Goal: Task Accomplishment & Management: Use online tool/utility

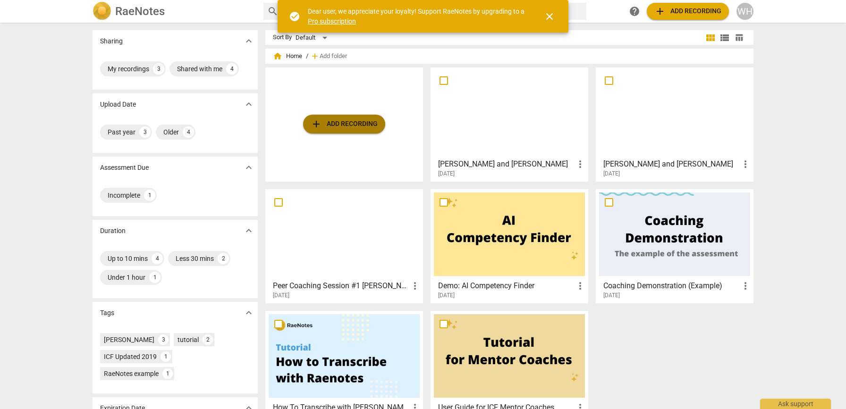
click at [331, 122] on span "add Add recording" at bounding box center [344, 124] width 67 height 11
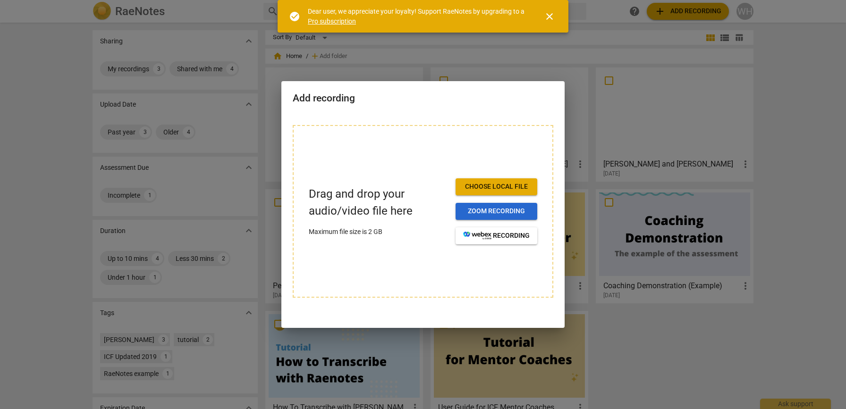
click at [494, 213] on span "Zoom recording" at bounding box center [496, 211] width 67 height 9
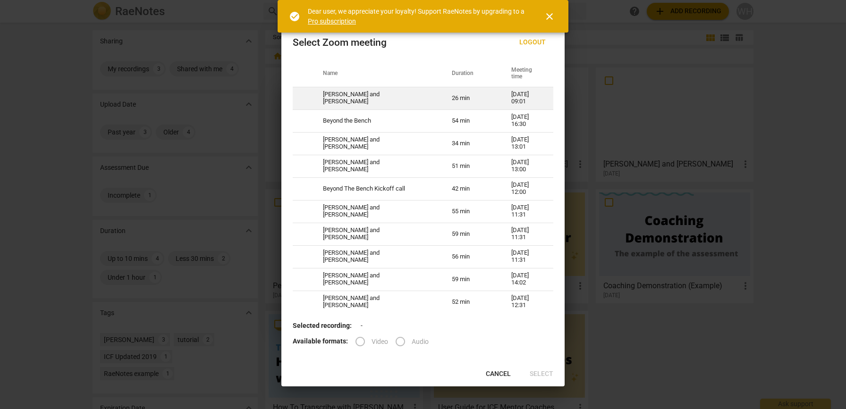
click at [349, 99] on td "[PERSON_NAME] and [PERSON_NAME]" at bounding box center [376, 98] width 129 height 23
radio input "true"
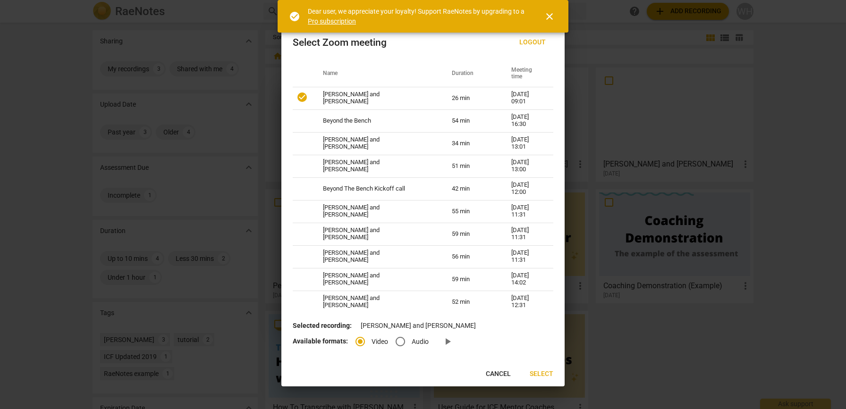
drag, startPoint x: 397, startPoint y: 340, endPoint x: 440, endPoint y: 360, distance: 47.1
click at [397, 340] on input "Audio" at bounding box center [400, 342] width 23 height 23
radio input "true"
drag, startPoint x: 536, startPoint y: 374, endPoint x: 556, endPoint y: 353, distance: 29.4
click at [536, 374] on span "Select" at bounding box center [542, 374] width 24 height 9
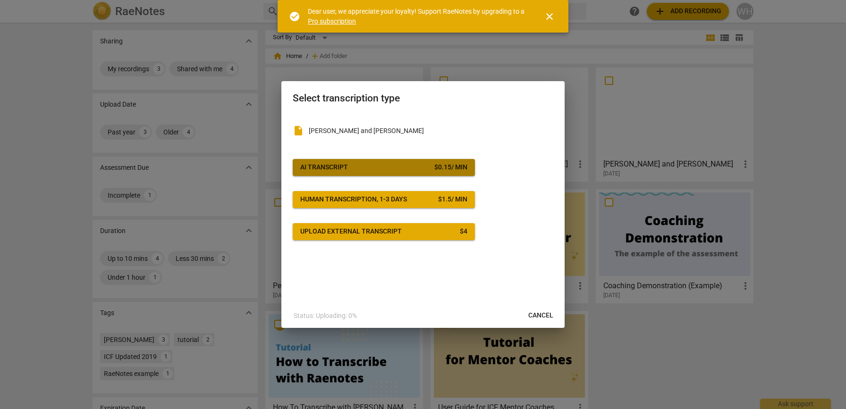
click at [338, 163] on div "AI Transcript" at bounding box center [324, 167] width 48 height 9
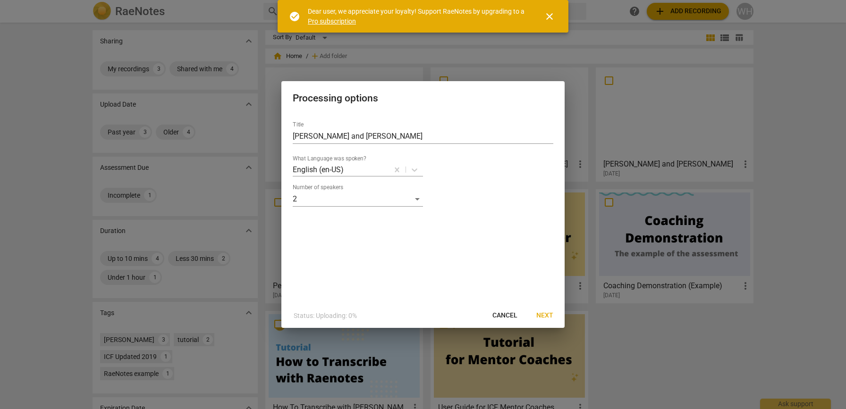
click at [537, 315] on span "Next" at bounding box center [545, 315] width 17 height 9
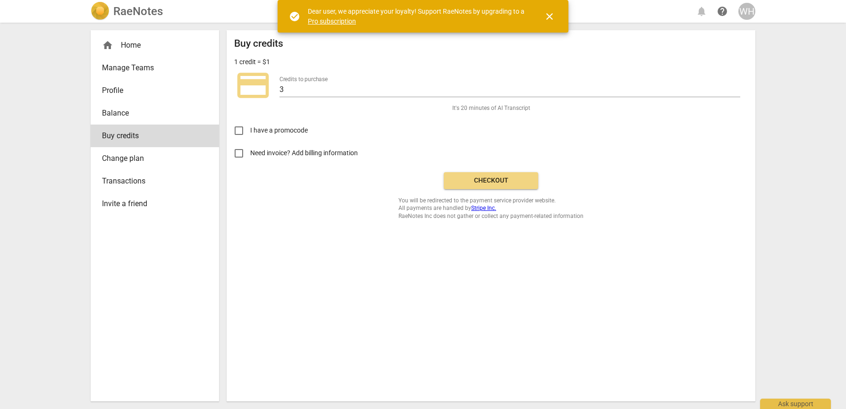
click at [477, 185] on button "Checkout" at bounding box center [491, 180] width 94 height 17
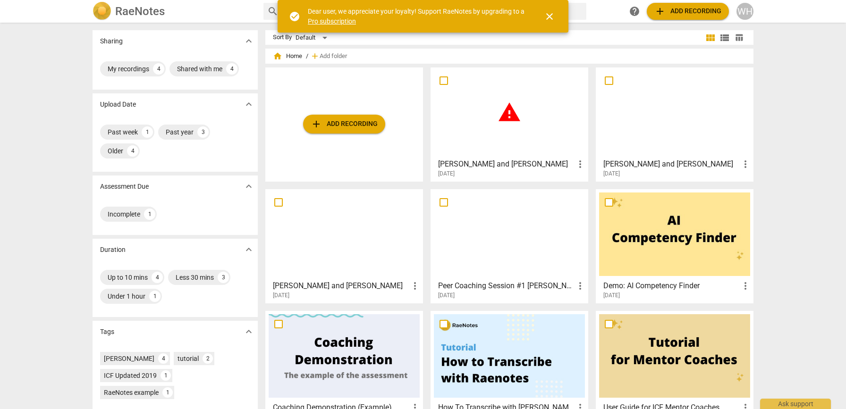
click at [505, 111] on span "warning" at bounding box center [510, 113] width 24 height 24
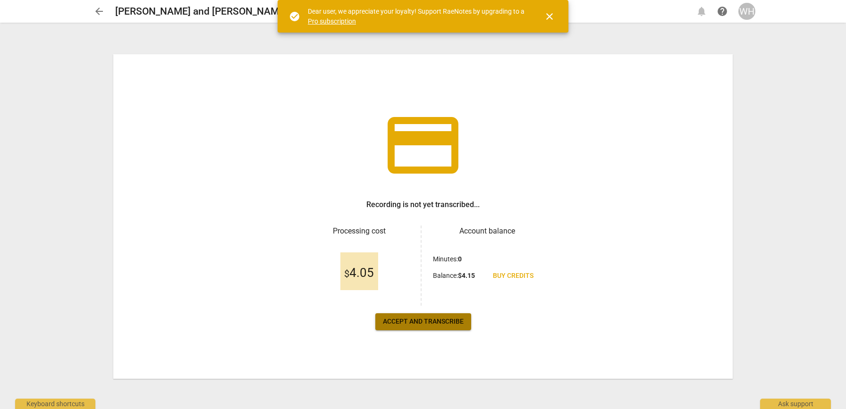
drag, startPoint x: 420, startPoint y: 323, endPoint x: 491, endPoint y: 326, distance: 70.5
click at [420, 323] on span "Accept and transcribe" at bounding box center [423, 321] width 81 height 9
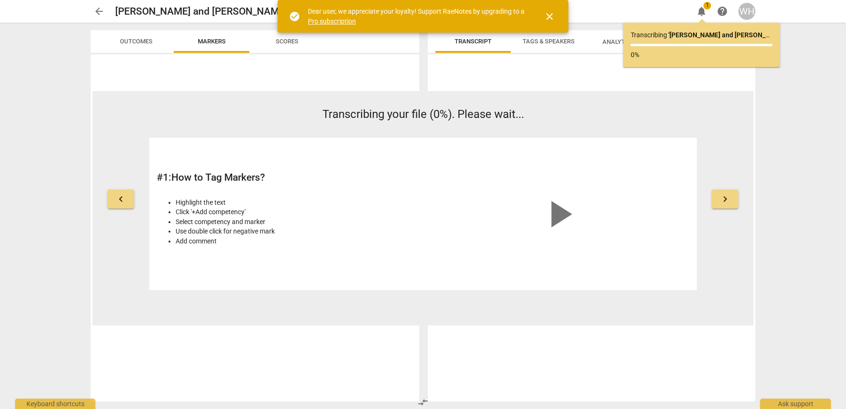
click at [553, 18] on span "close" at bounding box center [549, 16] width 11 height 11
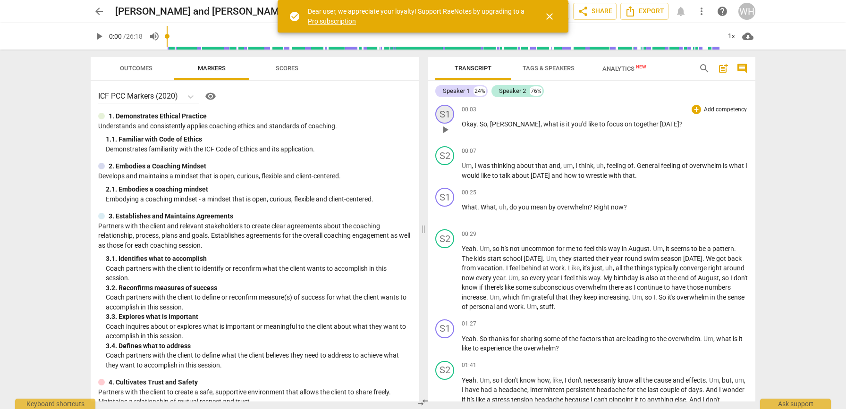
click at [444, 113] on div "S1" at bounding box center [444, 114] width 19 height 19
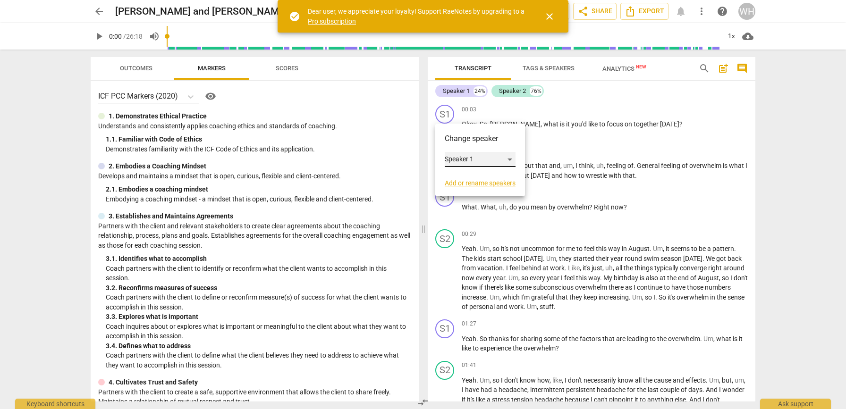
click at [485, 160] on div "Speaker 1" at bounding box center [480, 159] width 71 height 15
click at [503, 158] on li "Speaker 1" at bounding box center [481, 160] width 72 height 18
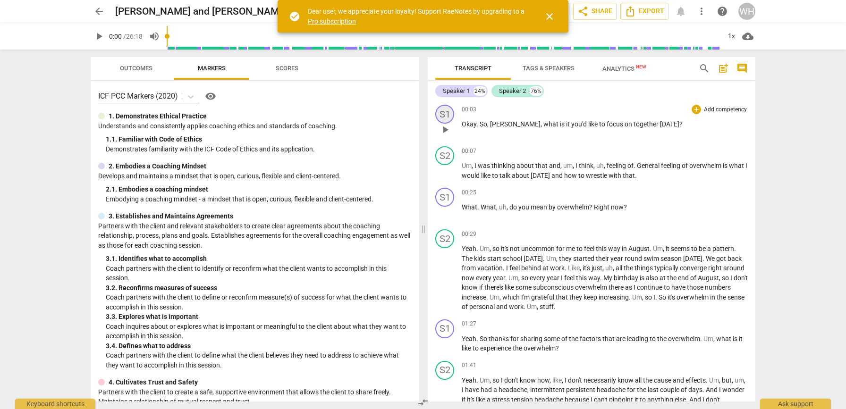
click at [440, 112] on div "S1" at bounding box center [444, 114] width 19 height 19
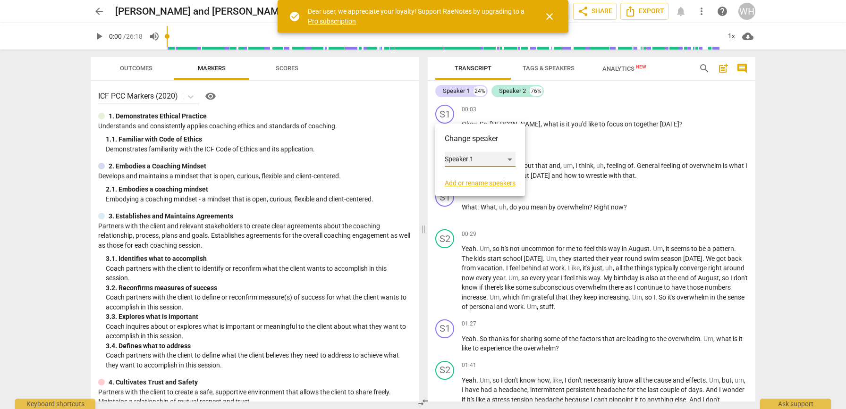
drag, startPoint x: 475, startPoint y: 158, endPoint x: 442, endPoint y: 159, distance: 32.6
click at [442, 159] on div "Change speaker Speaker 1 Add or rename speakers" at bounding box center [480, 160] width 90 height 73
click at [489, 183] on link "Add or rename speakers" at bounding box center [480, 183] width 71 height 8
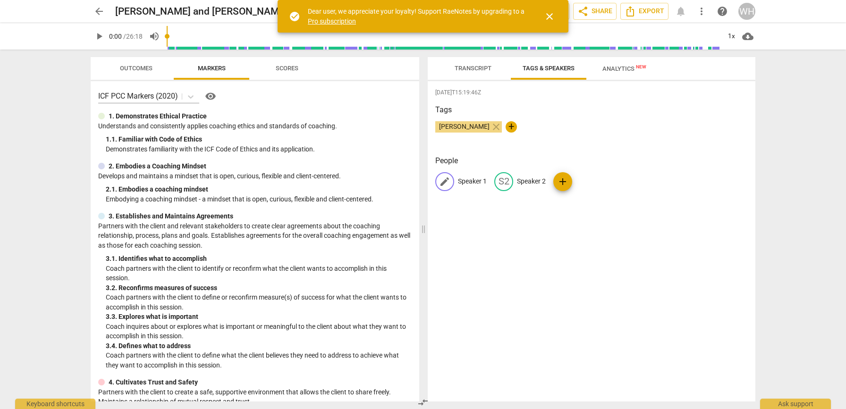
click at [469, 181] on p "Speaker 1" at bounding box center [472, 182] width 29 height 10
type input "[PERSON_NAME]"
click at [584, 179] on p "Speaker 2" at bounding box center [593, 182] width 29 height 10
type input "[PERSON_NAME]"
click at [605, 224] on div "[DATE]T15:19:46Z Tags [PERSON_NAME] close + People WE [PERSON_NAME] edit [PERSO…" at bounding box center [592, 241] width 328 height 321
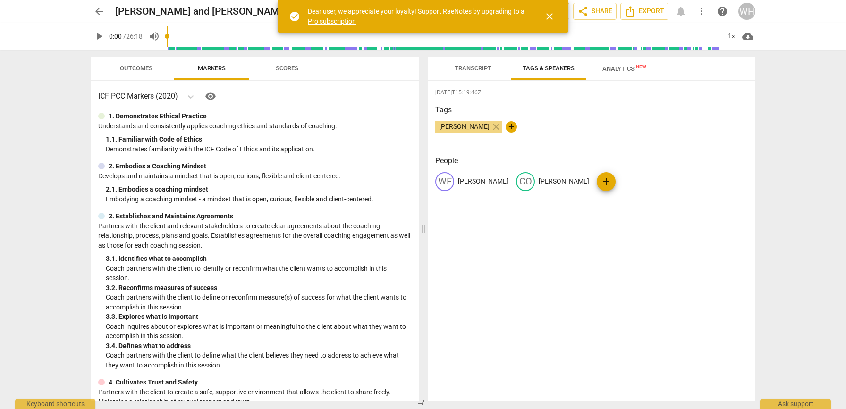
click at [471, 68] on span "Transcript" at bounding box center [473, 68] width 37 height 7
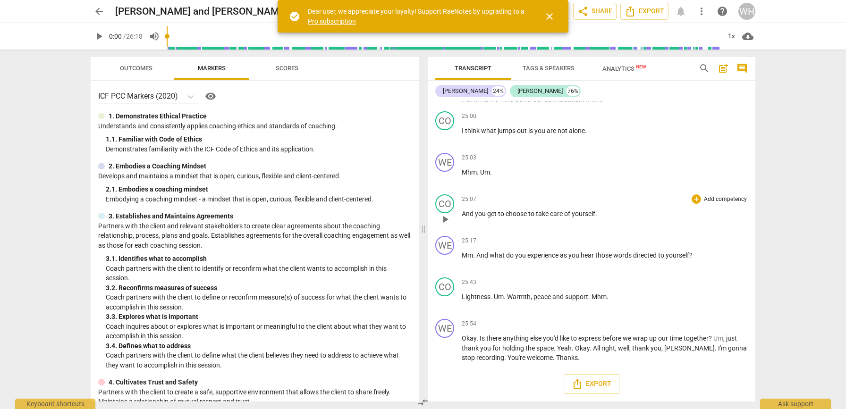
scroll to position [3809, 0]
click at [587, 385] on span "Export" at bounding box center [592, 384] width 40 height 11
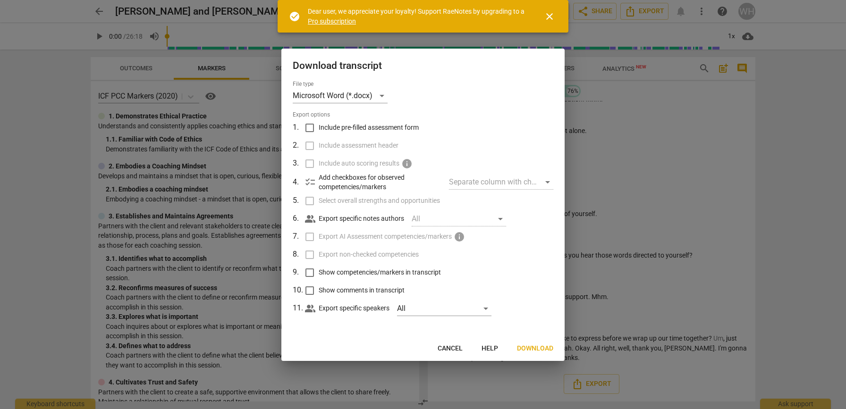
click at [530, 345] on span "Download" at bounding box center [535, 348] width 36 height 9
